Goal: Information Seeking & Learning: Compare options

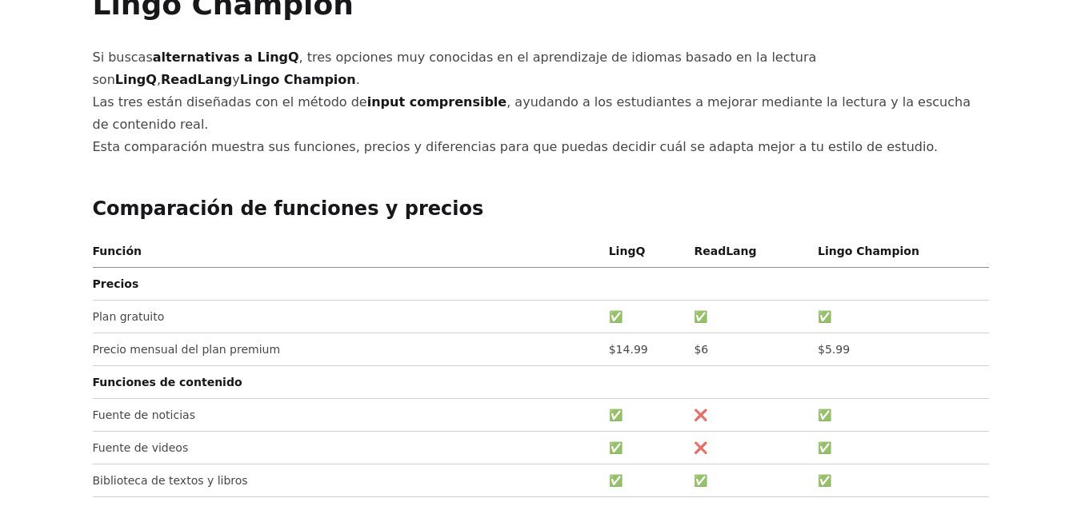
scroll to position [160, 0]
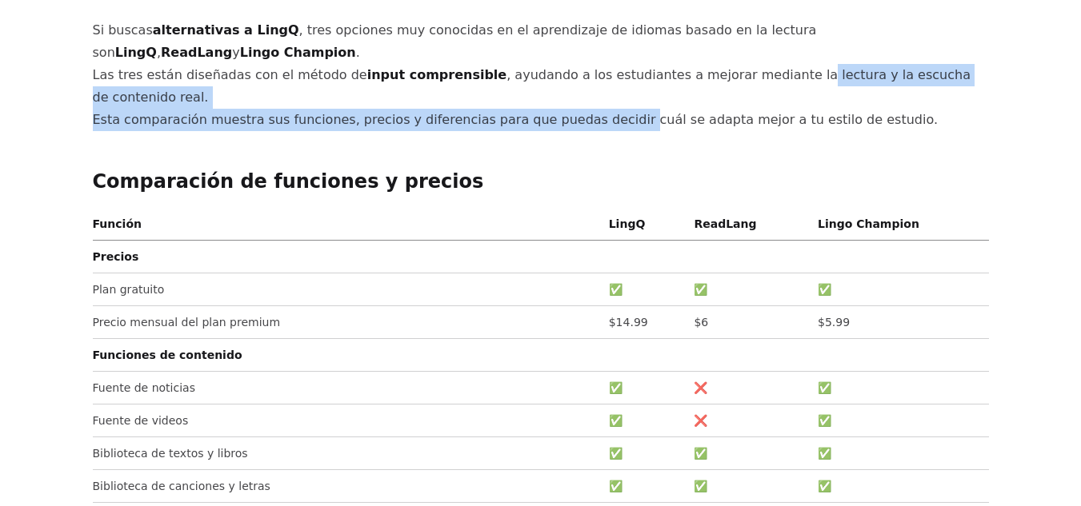
drag, startPoint x: 610, startPoint y: 56, endPoint x: 737, endPoint y: 58, distance: 126.4
click at [736, 58] on p "Si buscas alternativas a LingQ , tres opciones muy conocidas en el aprendizaje …" at bounding box center [541, 75] width 896 height 112
drag, startPoint x: 737, startPoint y: 58, endPoint x: 726, endPoint y: 60, distance: 10.5
click at [737, 59] on p "Si buscas alternativas a LingQ , tres opciones muy conocidas en el aprendizaje …" at bounding box center [541, 75] width 896 height 112
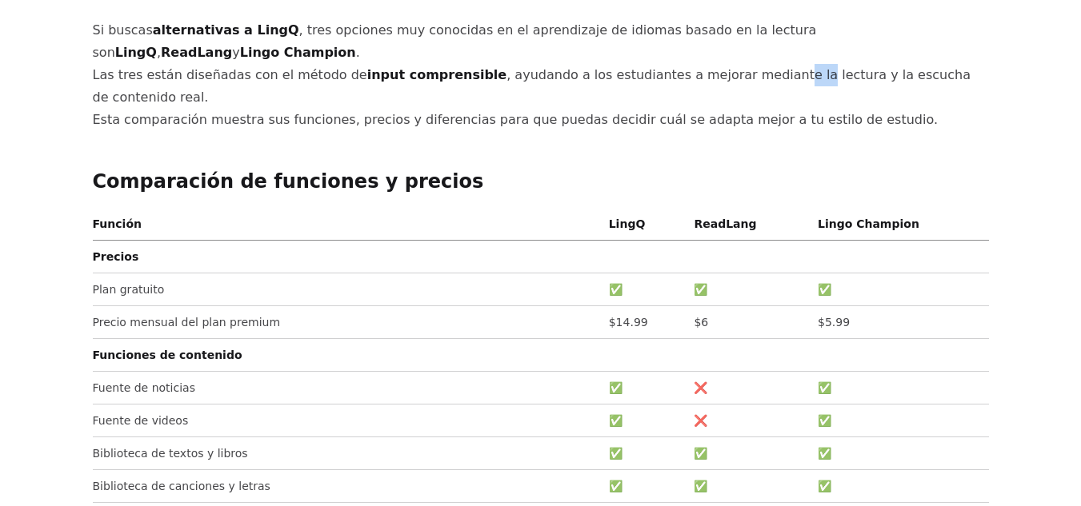
drag, startPoint x: 717, startPoint y: 57, endPoint x: 737, endPoint y: 59, distance: 20.9
click at [737, 59] on p "Si buscas alternativas a LingQ , tres opciones muy conocidas en el aprendizaje …" at bounding box center [541, 75] width 896 height 112
click at [721, 77] on p "Si buscas alternativas a LingQ , tres opciones muy conocidas en el aprendizaje …" at bounding box center [541, 75] width 896 height 112
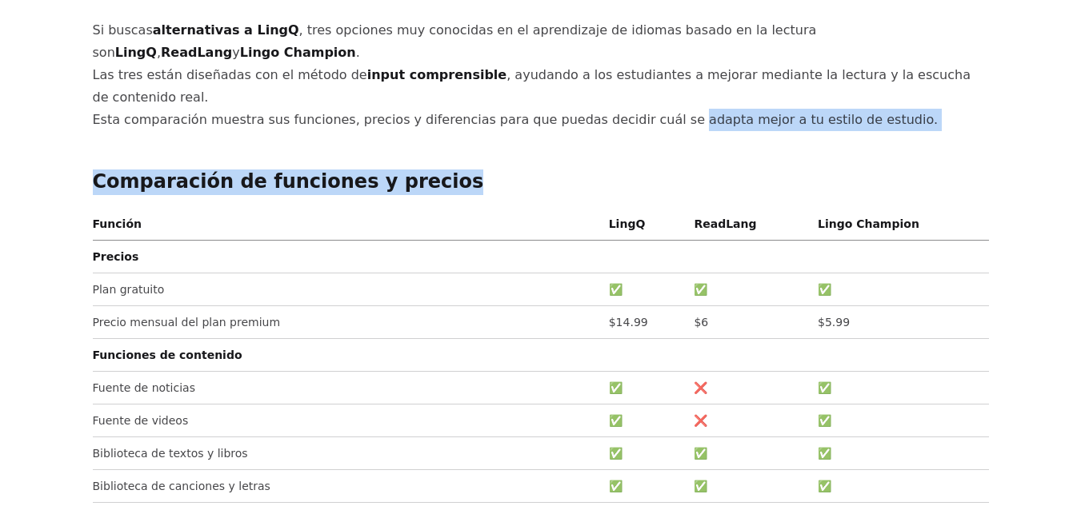
drag, startPoint x: 620, startPoint y: 81, endPoint x: 778, endPoint y: 97, distance: 159.2
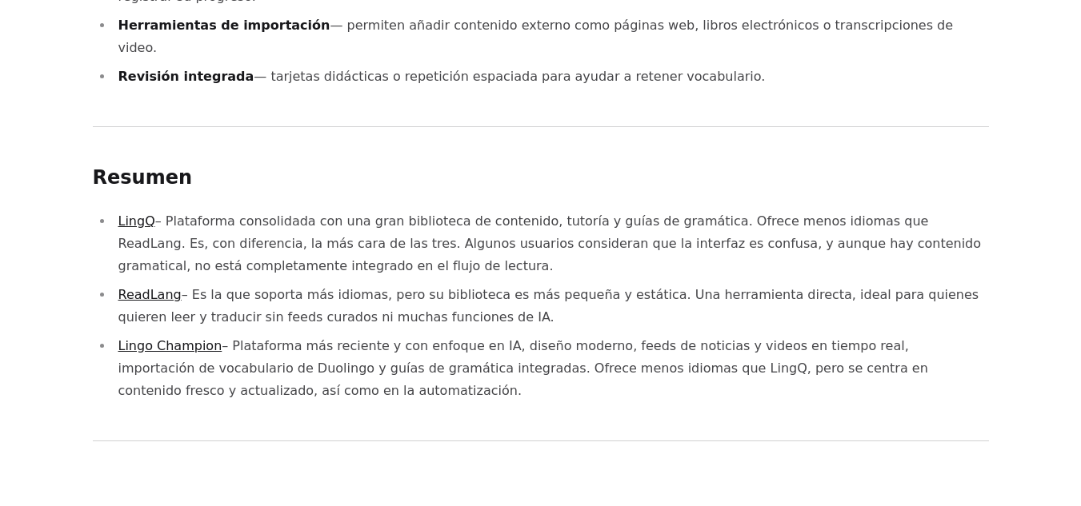
scroll to position [1680, 0]
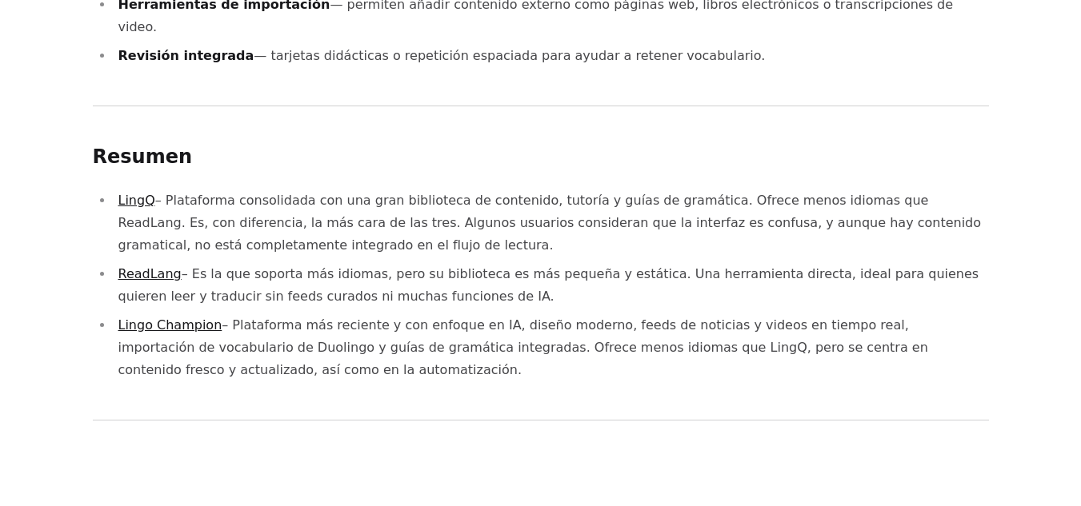
click at [184, 318] on link "Lingo Champion" at bounding box center [170, 325] width 104 height 15
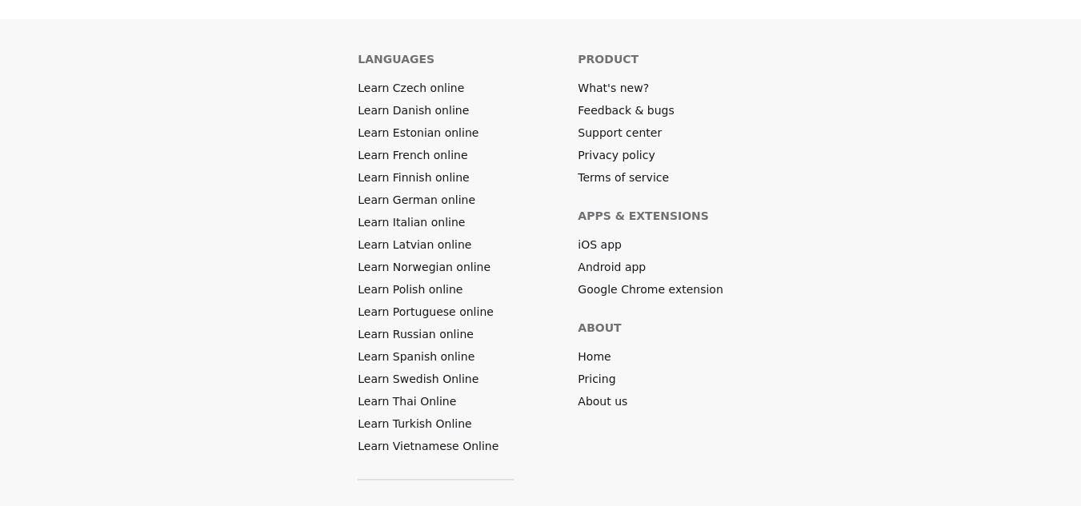
scroll to position [9045, 0]
